Goal: Transaction & Acquisition: Download file/media

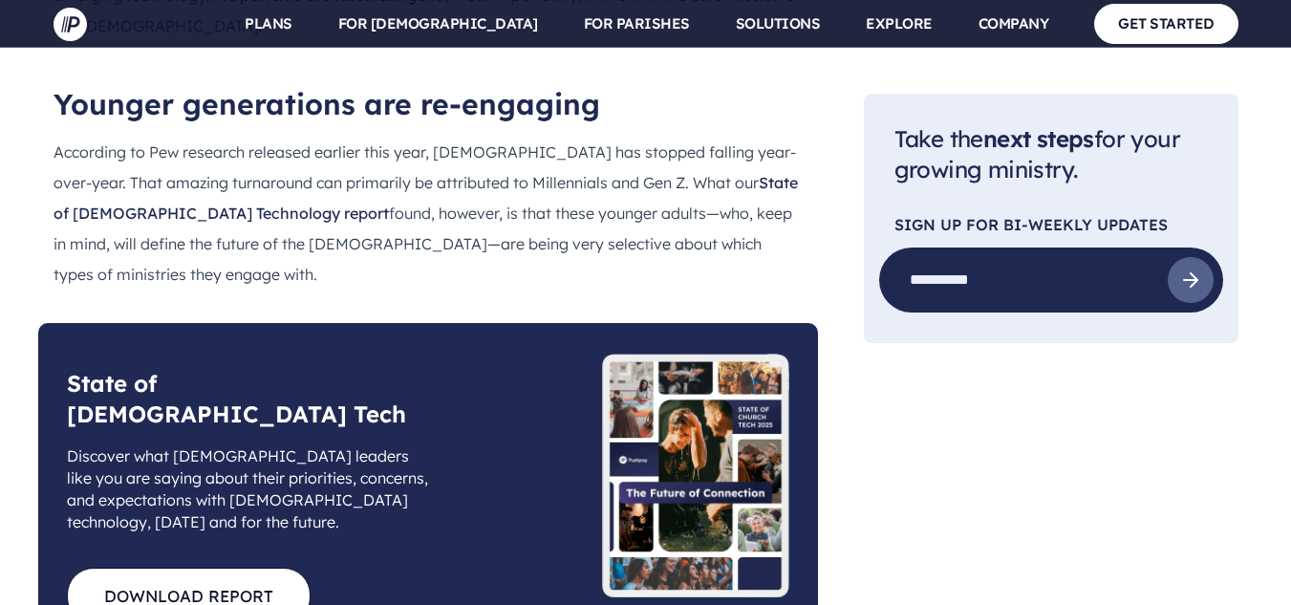
scroll to position [2379, 0]
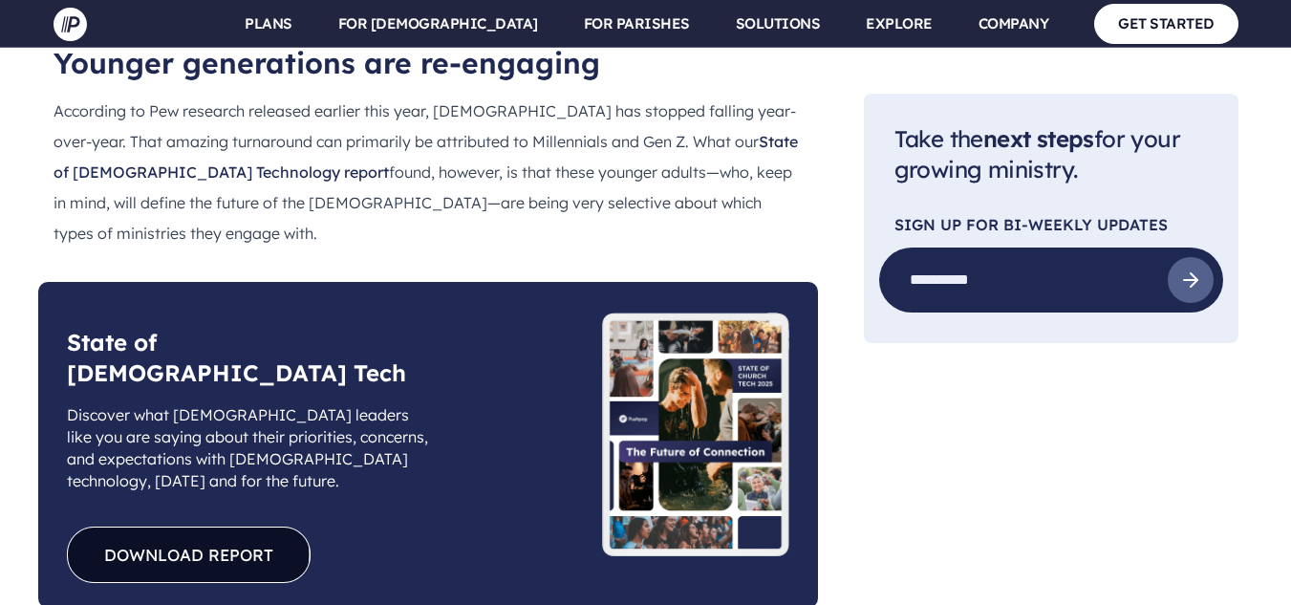
click at [227, 527] on link "DOWNLOAD REPORT" at bounding box center [189, 555] width 244 height 56
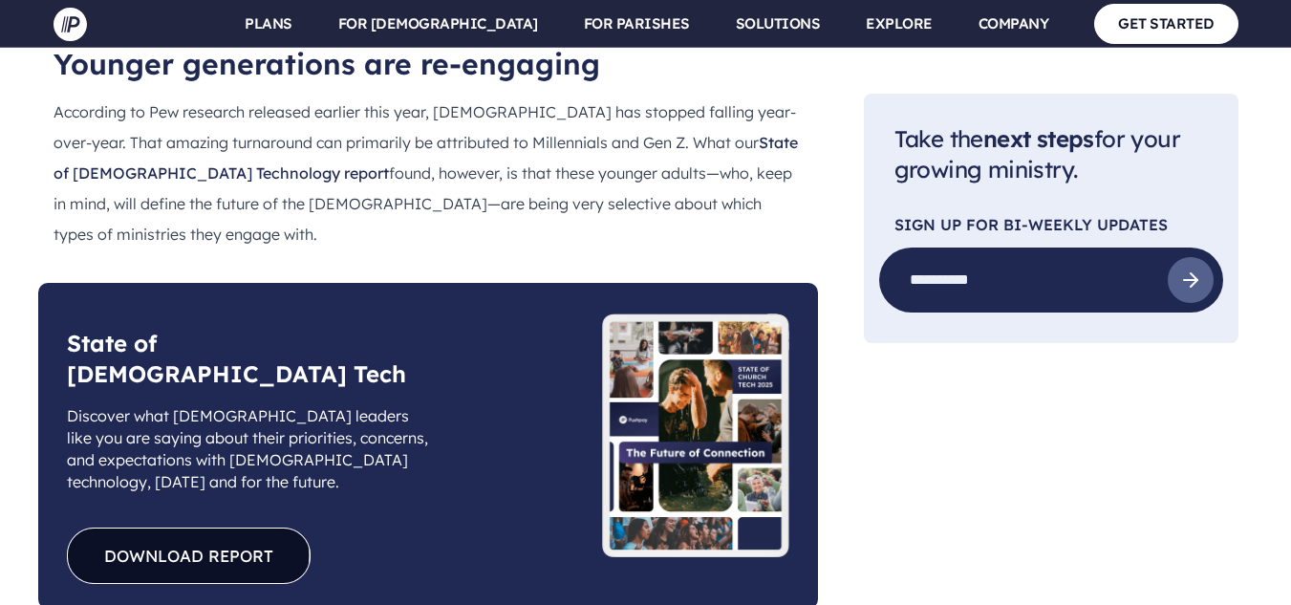
click at [178, 528] on link "DOWNLOAD REPORT" at bounding box center [189, 556] width 244 height 56
click at [142, 528] on link "DOWNLOAD REPORT" at bounding box center [189, 556] width 244 height 56
